Goal: Transaction & Acquisition: Purchase product/service

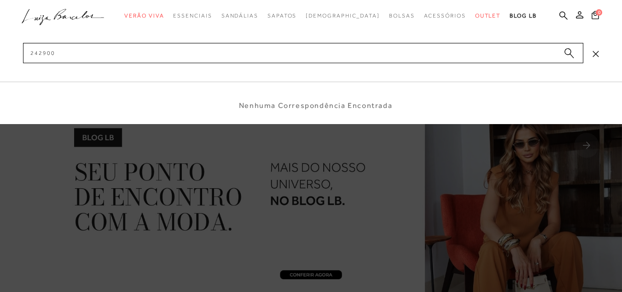
click at [280, 74] on div at bounding box center [311, 44] width 622 height 88
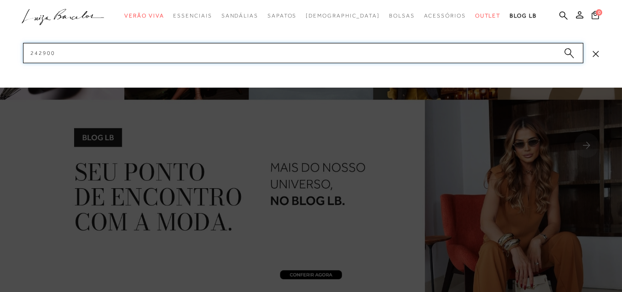
click at [251, 60] on input "242900" at bounding box center [303, 53] width 561 height 20
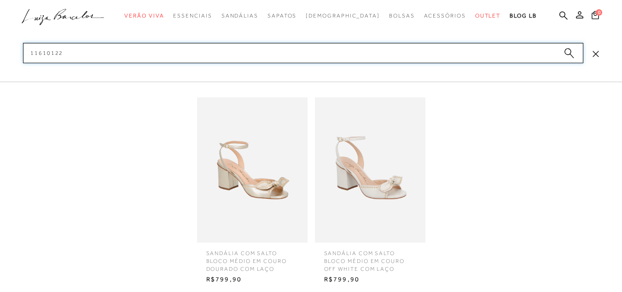
type input "11610122"
click at [272, 193] on img at bounding box center [252, 169] width 111 height 145
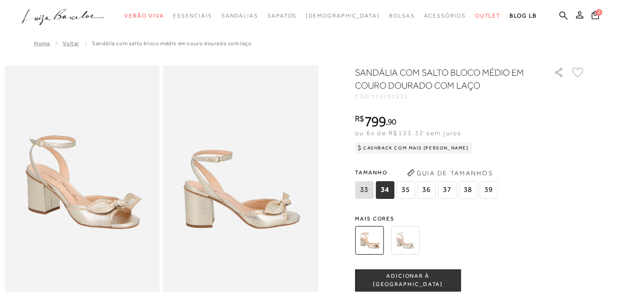
click at [408, 236] on img at bounding box center [405, 240] width 29 height 29
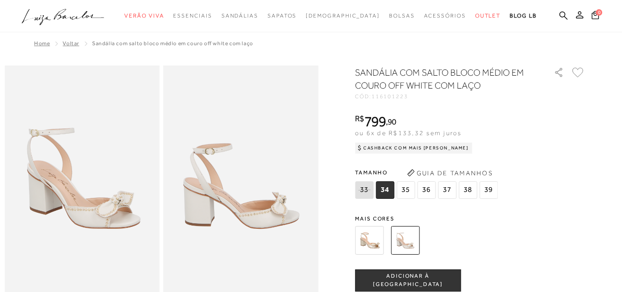
click at [378, 240] on img at bounding box center [369, 240] width 29 height 29
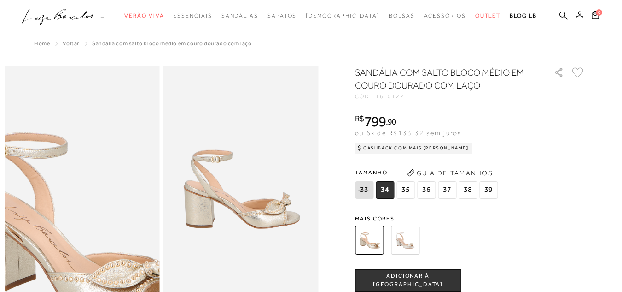
click at [123, 161] on img at bounding box center [80, 225] width 310 height 465
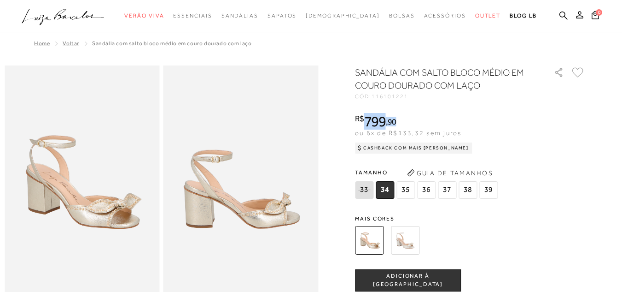
drag, startPoint x: 369, startPoint y: 124, endPoint x: 409, endPoint y: 120, distance: 39.8
click at [409, 120] on div "R$ 799 , 90" at bounding box center [413, 121] width 117 height 15
copy div "799 , 90"
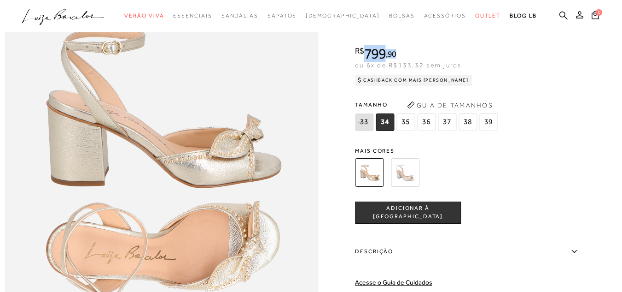
scroll to position [553, 0]
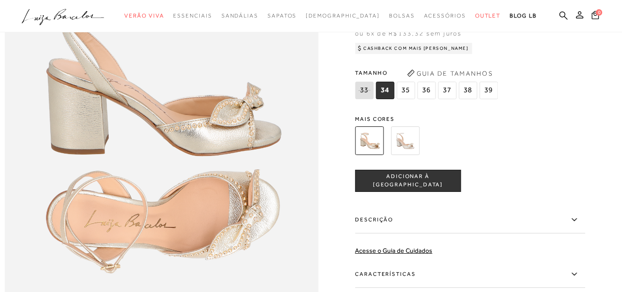
click at [450, 233] on label "Descrição" at bounding box center [470, 219] width 230 height 27
click at [0, 0] on input "Descrição" at bounding box center [0, 0] width 0 height 0
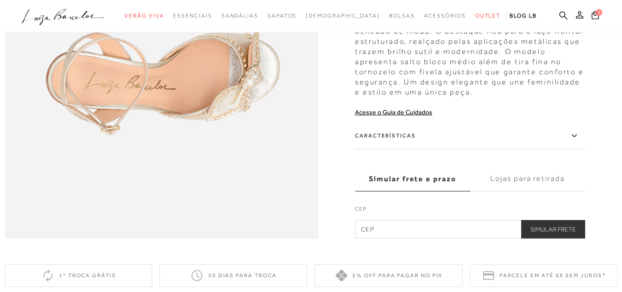
scroll to position [645, 0]
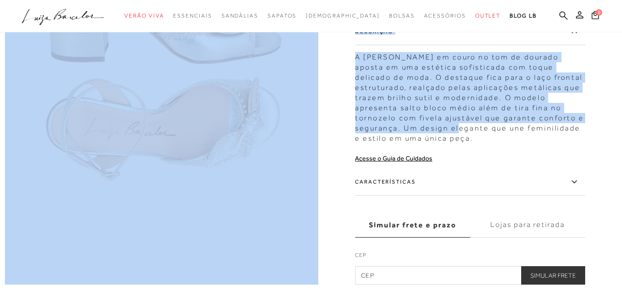
drag, startPoint x: 358, startPoint y: 75, endPoint x: 422, endPoint y: 150, distance: 98.7
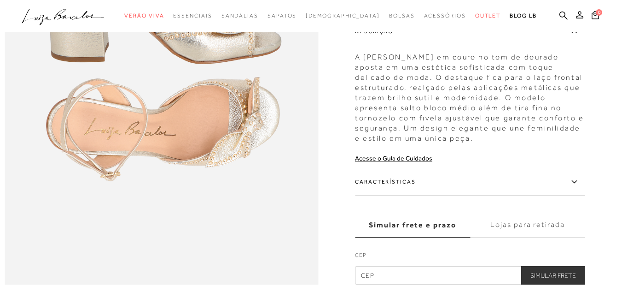
click at [430, 143] on div "A [PERSON_NAME] em couro no tom de dourado aposta em uma estética sofisticada c…" at bounding box center [470, 95] width 230 height 96
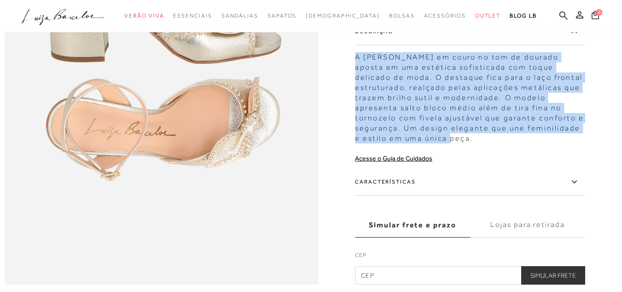
drag, startPoint x: 360, startPoint y: 75, endPoint x: 419, endPoint y: 156, distance: 100.0
click at [419, 143] on div "A [PERSON_NAME] em couro no tom de dourado aposta em uma estética sofisticada c…" at bounding box center [470, 95] width 230 height 96
copy div "A [PERSON_NAME] em couro no tom de dourado aposta em uma estética sofisticada c…"
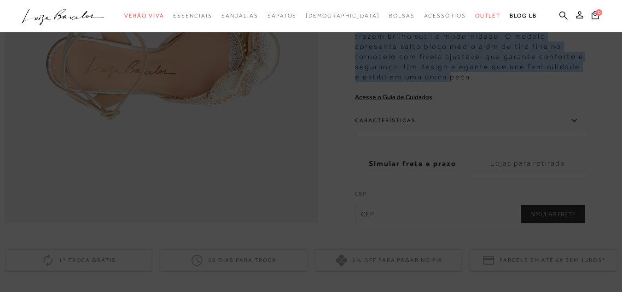
scroll to position [783, 0]
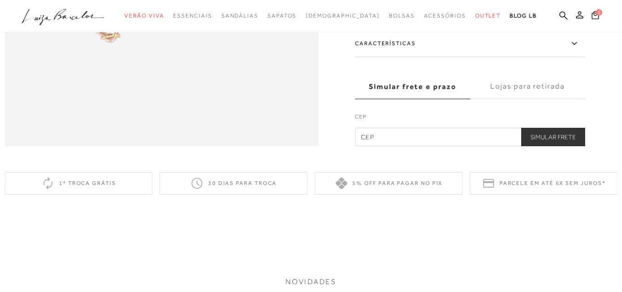
click at [397, 57] on label "Características" at bounding box center [470, 43] width 230 height 27
click at [0, 0] on input "Características" at bounding box center [0, 0] width 0 height 0
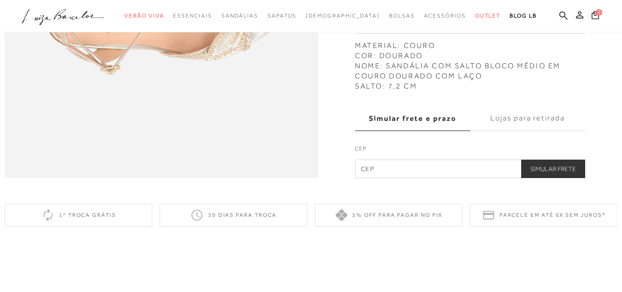
scroll to position [737, 0]
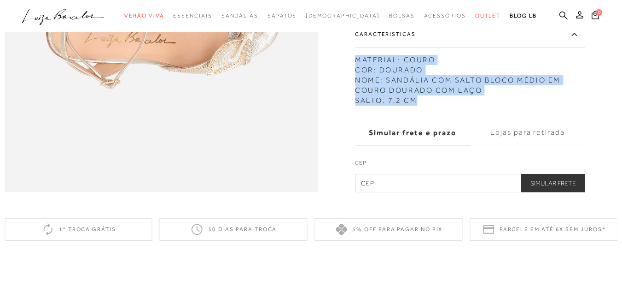
drag, startPoint x: 361, startPoint y: 79, endPoint x: 423, endPoint y: 127, distance: 78.2
copy div "MATERIAL: COURO COR: DOURADO NOME: SANDÁLIA COM SALTO BLOCO MÉDIO EM COURO DOUR…"
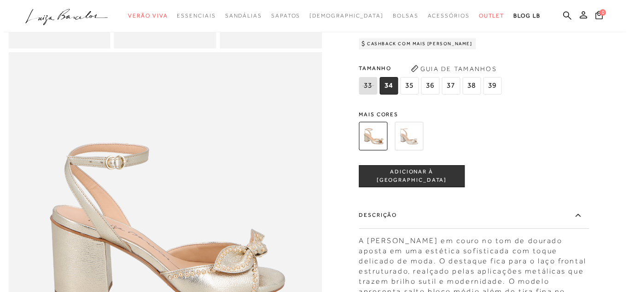
scroll to position [322, 0]
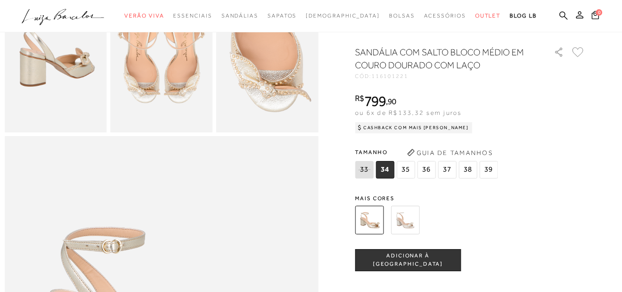
click at [465, 160] on button "Guia de Tamanhos" at bounding box center [450, 152] width 92 height 15
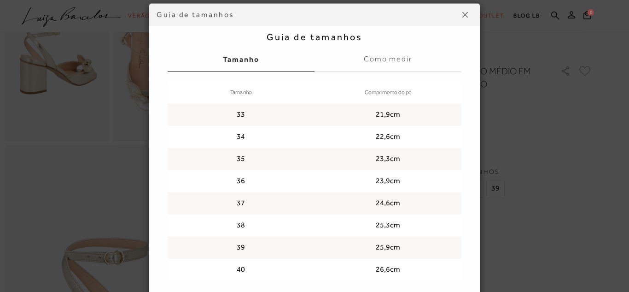
scroll to position [46, 0]
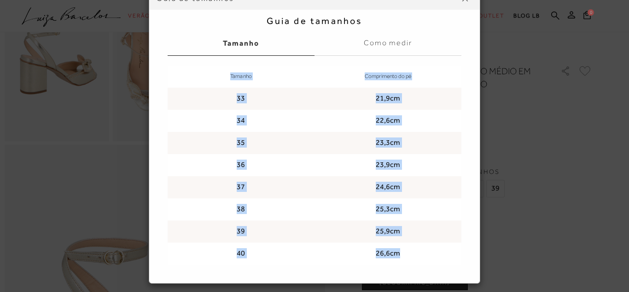
drag, startPoint x: 227, startPoint y: 72, endPoint x: 412, endPoint y: 252, distance: 258.3
click at [412, 254] on table "Tamanho Comprimento do pé 33 21,9cm 34 22,6cm 35 23,3cm 36 23,9cm 37 24,6cm 38 …" at bounding box center [315, 164] width 294 height 199
copy table "Tamanho Comprimento do pé 33 21,9cm 34 22,6cm 35 23,3cm 36 23,9cm 37 24,6cm 38 …"
